Goal: Check status

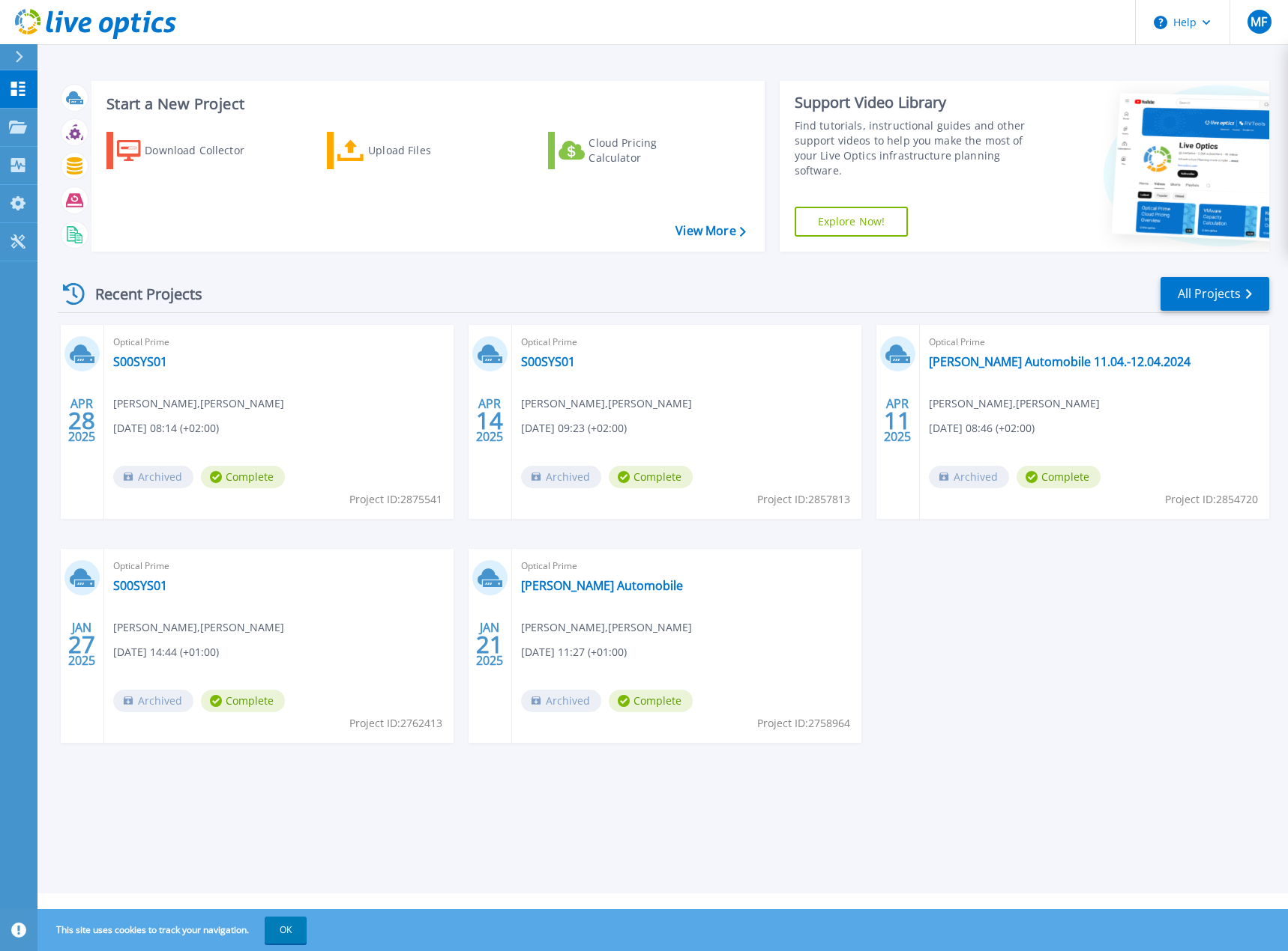
click at [305, 536] on div "APR 28 2025 Optical Prime S00SYS01 Markus Füßl , Markus Füssl 04.28.2025, 08:14…" at bounding box center [657, 549] width 1223 height 448
click at [998, 702] on div "APR 28 2025 Optical Prime S00SYS01 Markus Füßl , Markus Füssl 04.28.2025, 08:14…" at bounding box center [657, 549] width 1223 height 448
click at [1037, 528] on div "APR 28 2025 Optical Prime S00SYS01 Markus Füßl , Markus Füssl 04.28.2025, 08:14…" at bounding box center [657, 549] width 1223 height 448
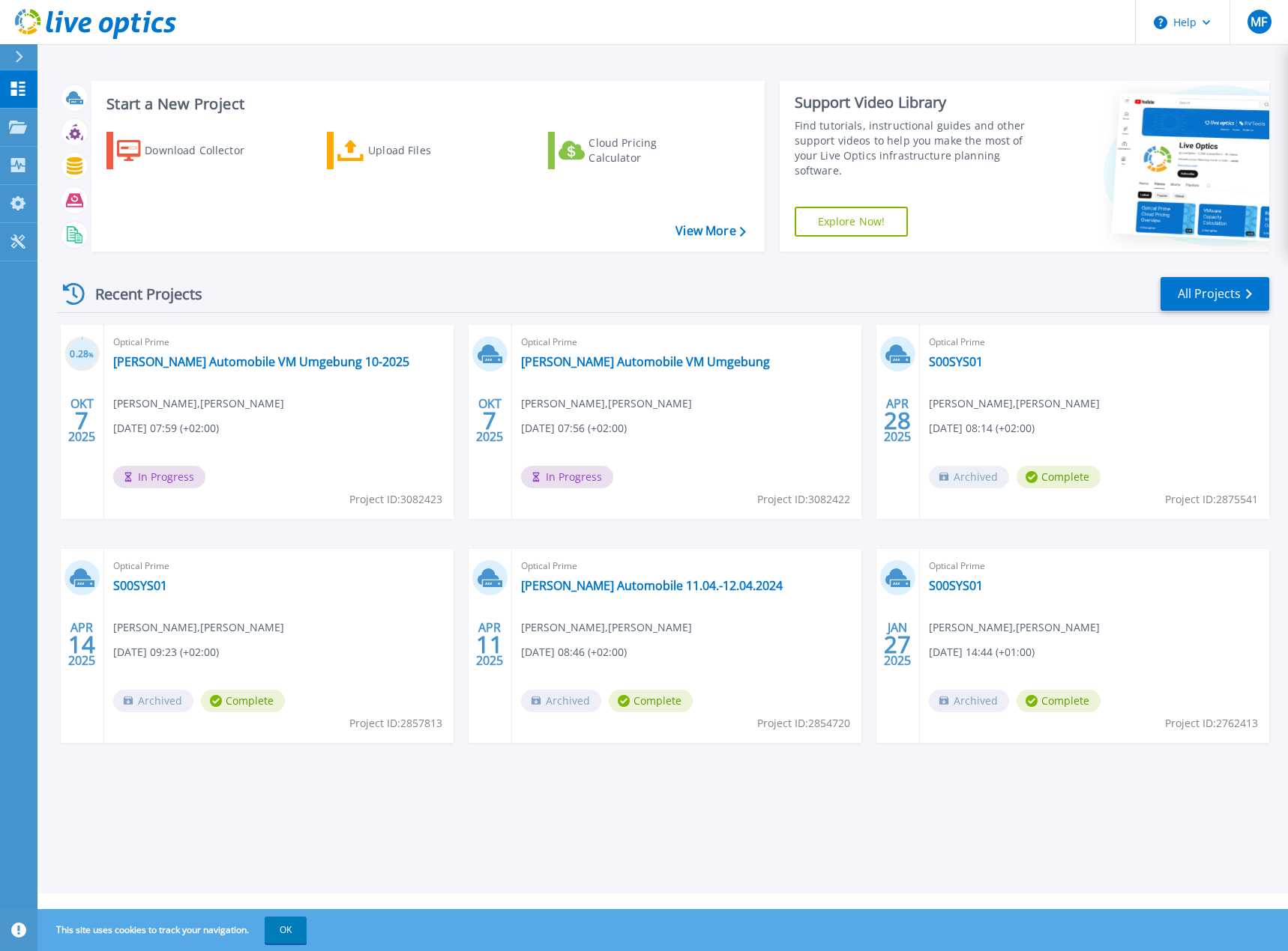
click at [706, 462] on div "Optical Prime Hofmann Automobile VM Umgebung Markus Füßl , Markus Füssl 10.07.2…" at bounding box center [686, 422] width 349 height 194
click at [615, 369] on link "Hofmann Automobile VM Umgebung" at bounding box center [645, 362] width 249 height 15
click at [220, 362] on link "Hofmann Automobile VM Umgebung 10-2025" at bounding box center [262, 362] width 296 height 15
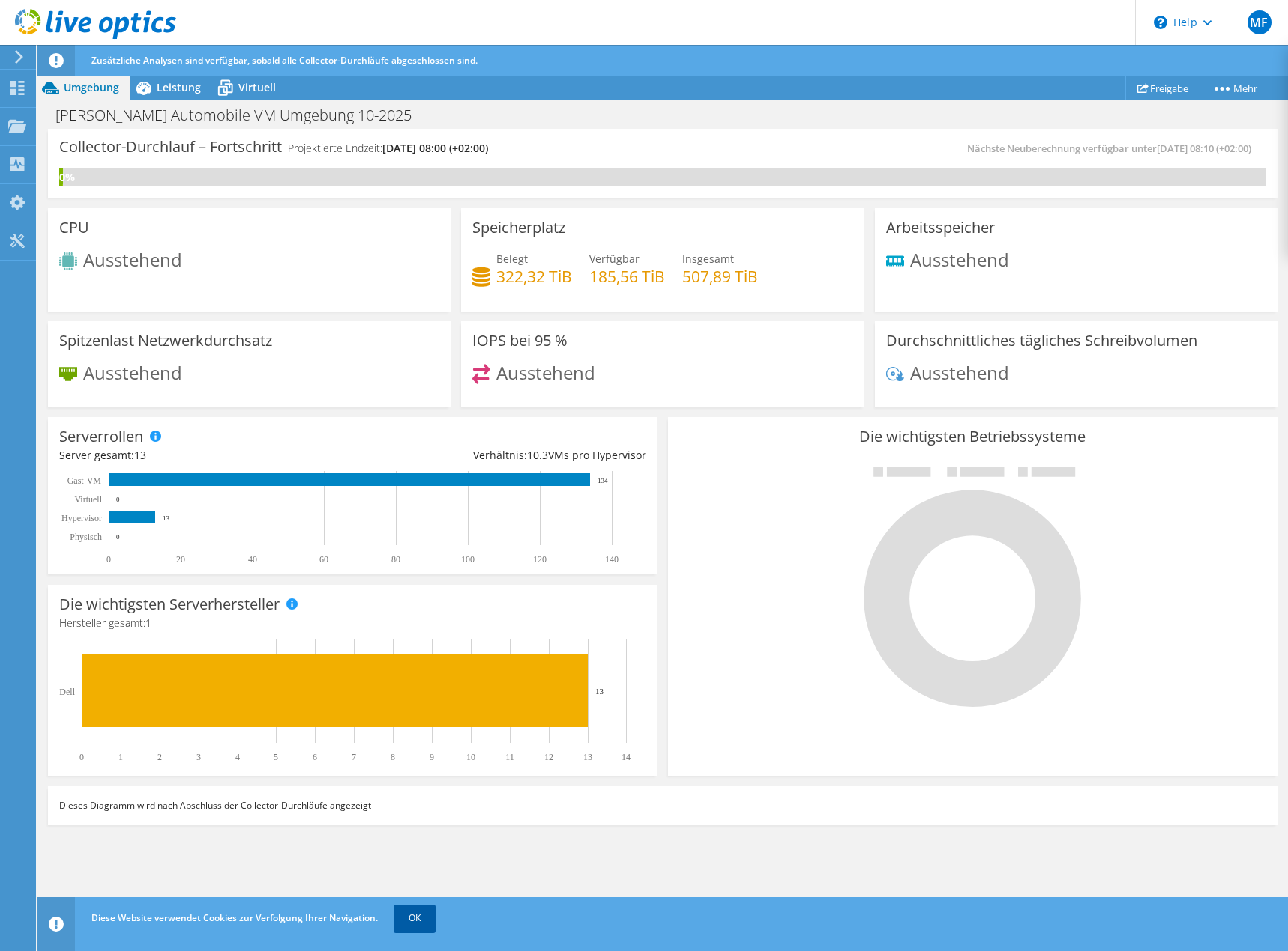
click at [400, 911] on link "OK" at bounding box center [415, 918] width 42 height 27
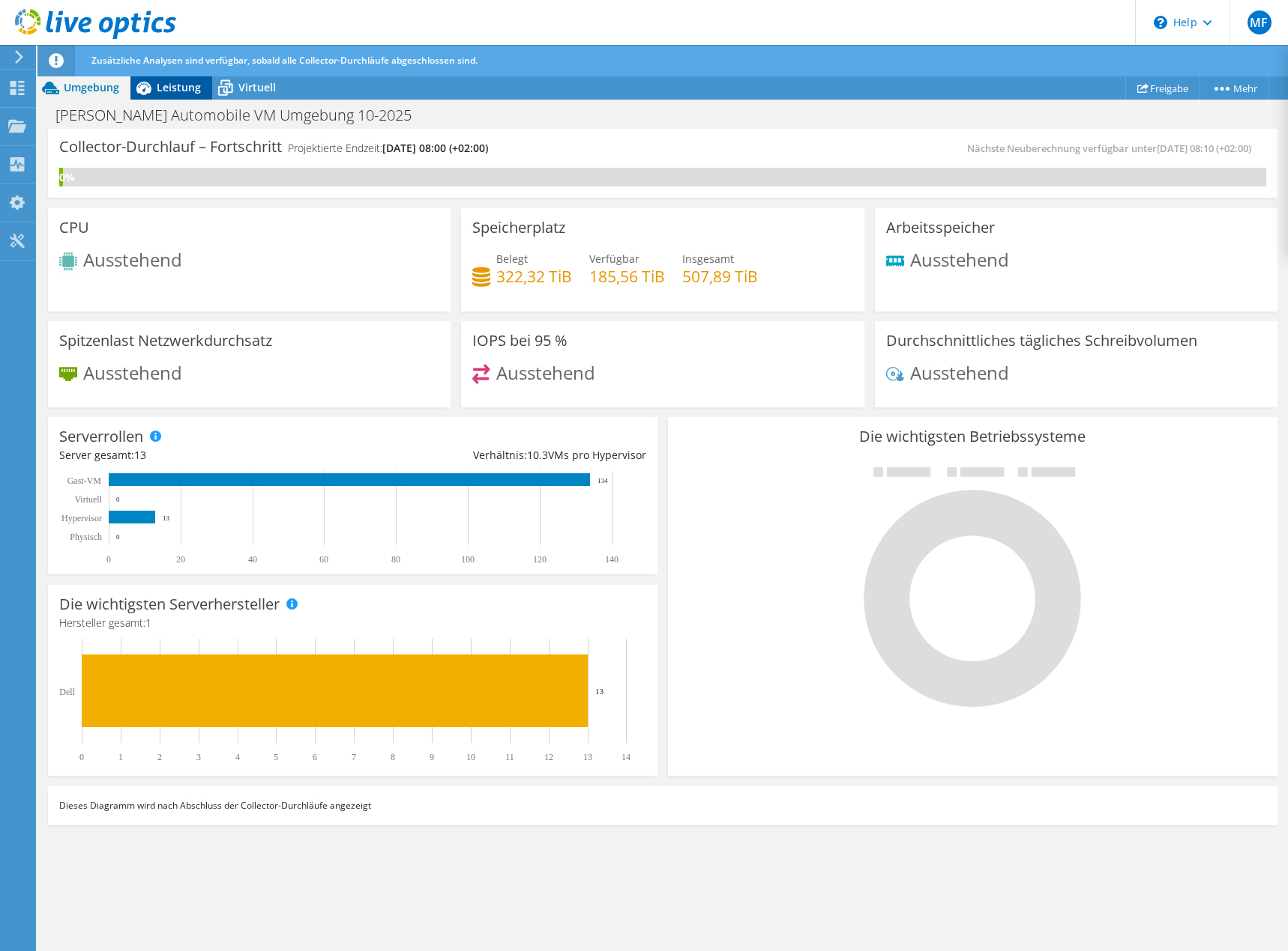
click at [173, 89] on span "Leistung" at bounding box center [178, 87] width 45 height 14
